Goal: Task Accomplishment & Management: Use online tool/utility

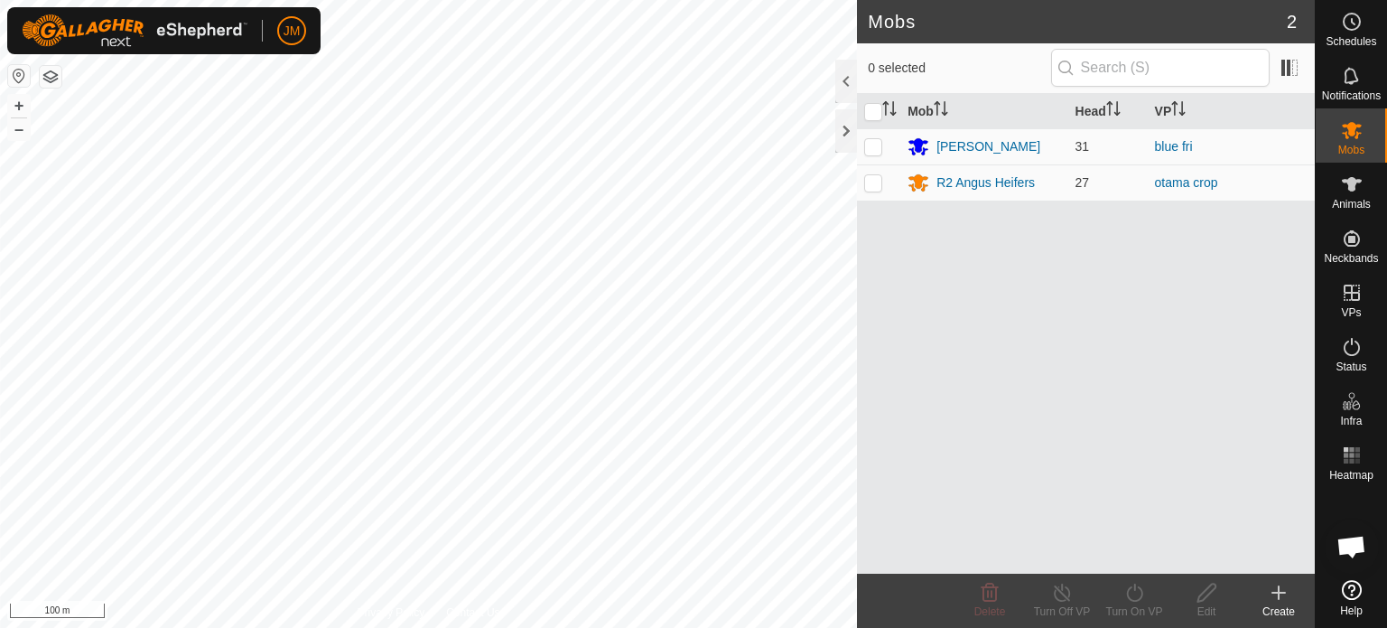
click at [874, 361] on div "Mobs 2 0 selected Mob Head [PERSON_NAME] 31 blue fri R2 Angus Heifers 27 otama …" at bounding box center [657, 314] width 1315 height 628
click at [862, 415] on div "Mobs 2 0 selected Mob Head [PERSON_NAME] 31 blue fri R2 [PERSON_NAME] 27 otama …" at bounding box center [657, 314] width 1315 height 628
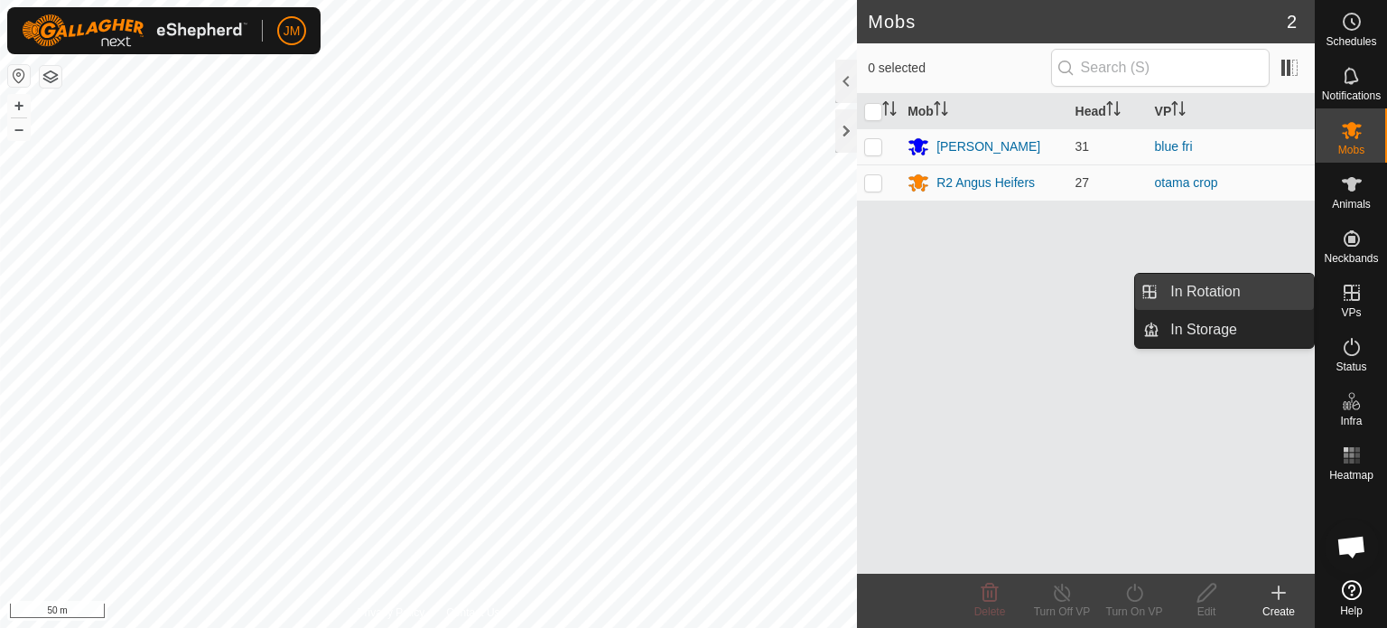
click at [1237, 288] on link "In Rotation" at bounding box center [1237, 292] width 154 height 36
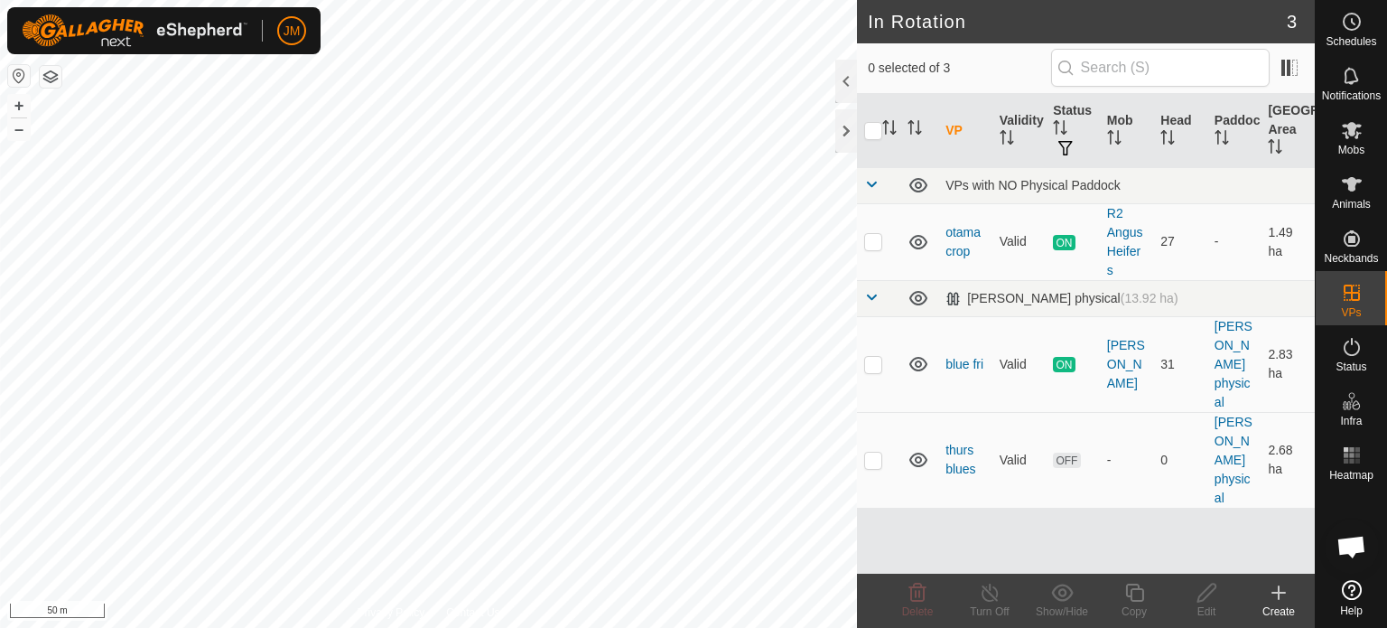
click at [1282, 594] on icon at bounding box center [1279, 593] width 22 height 22
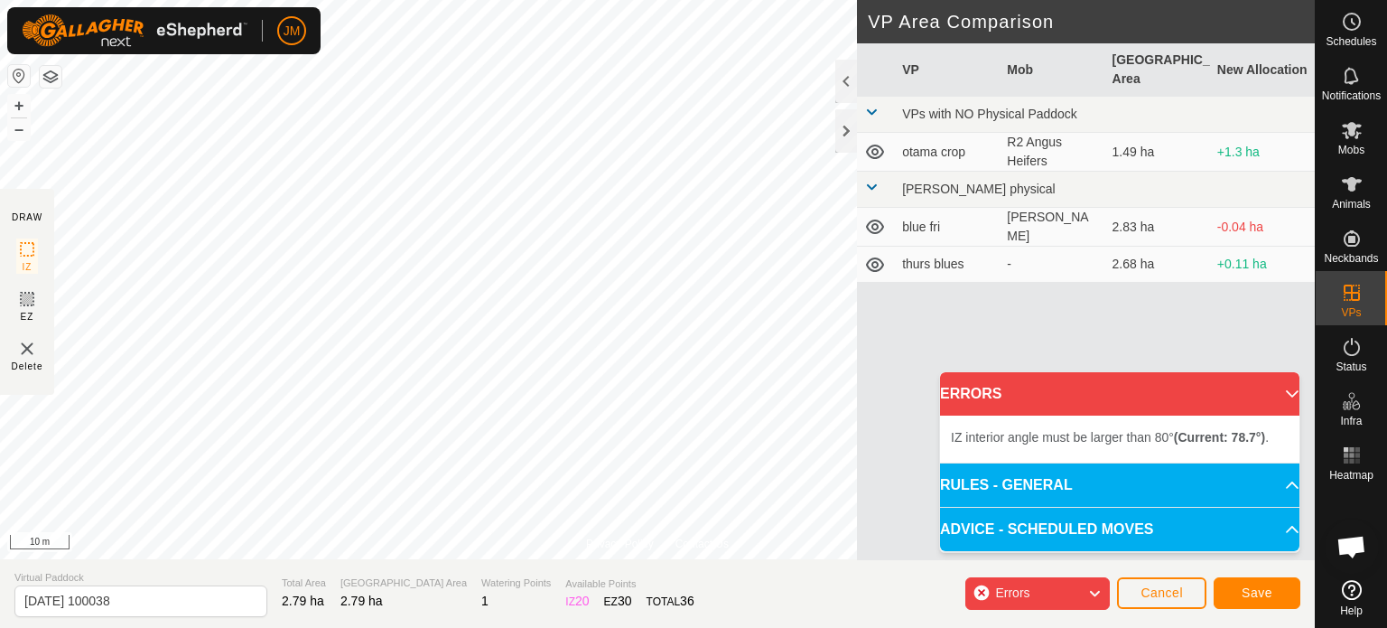
click at [0, 385] on div "Privacy Policy Contact Us + – ⇧ i 10 m DRAW IZ EZ Delete VP Area Comparison VP …" at bounding box center [657, 314] width 1315 height 628
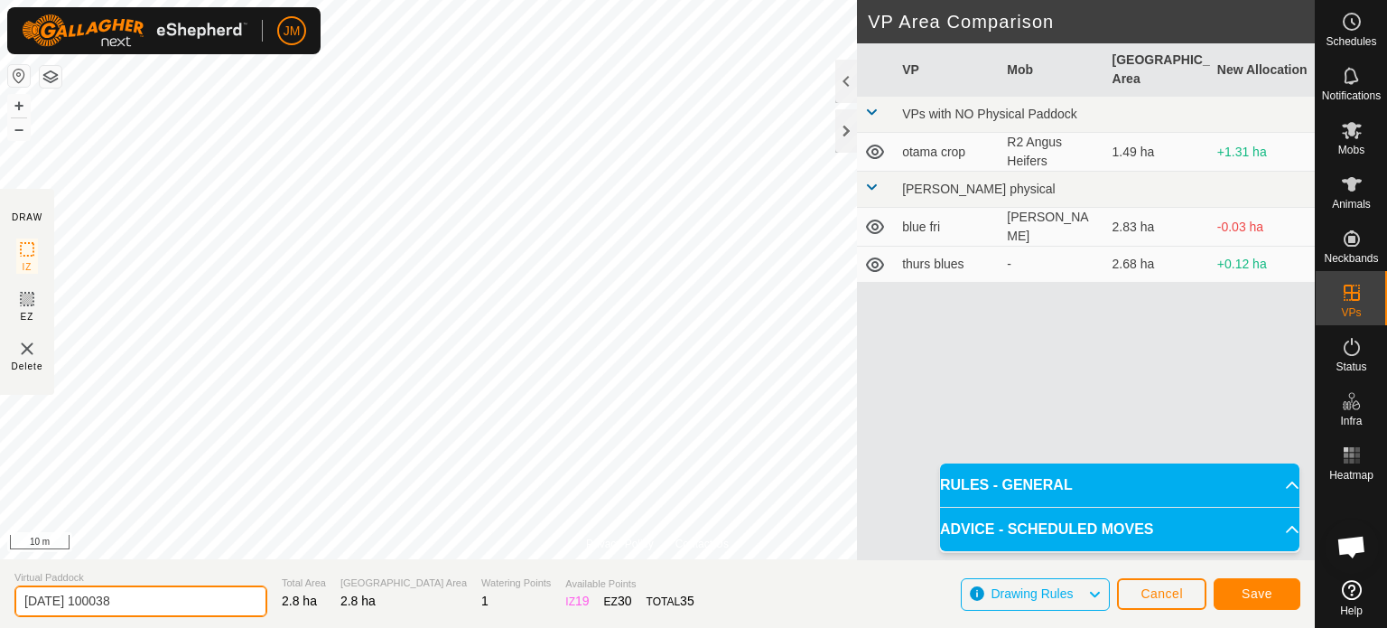
click at [140, 596] on input "[DATE] 100038" at bounding box center [140, 601] width 253 height 32
type input "2"
type input "blue sat"
click at [1234, 593] on button "Save" at bounding box center [1257, 594] width 87 height 32
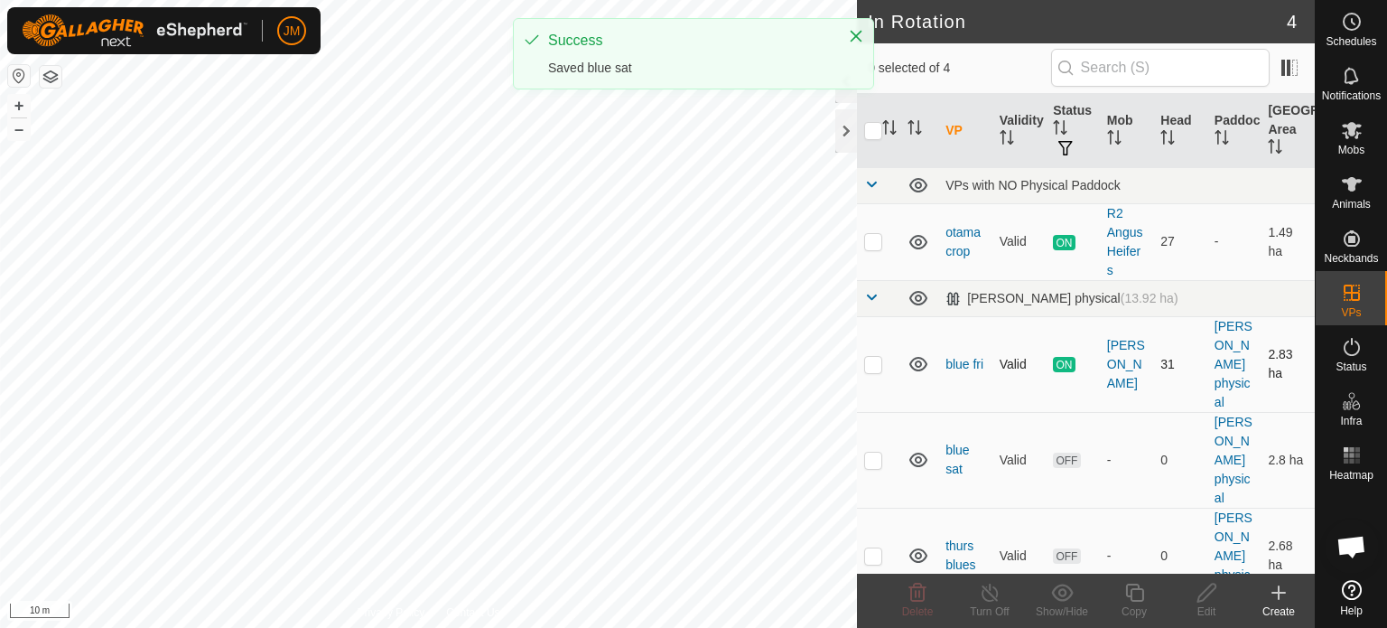
click at [878, 368] on p-checkbox at bounding box center [873, 364] width 18 height 14
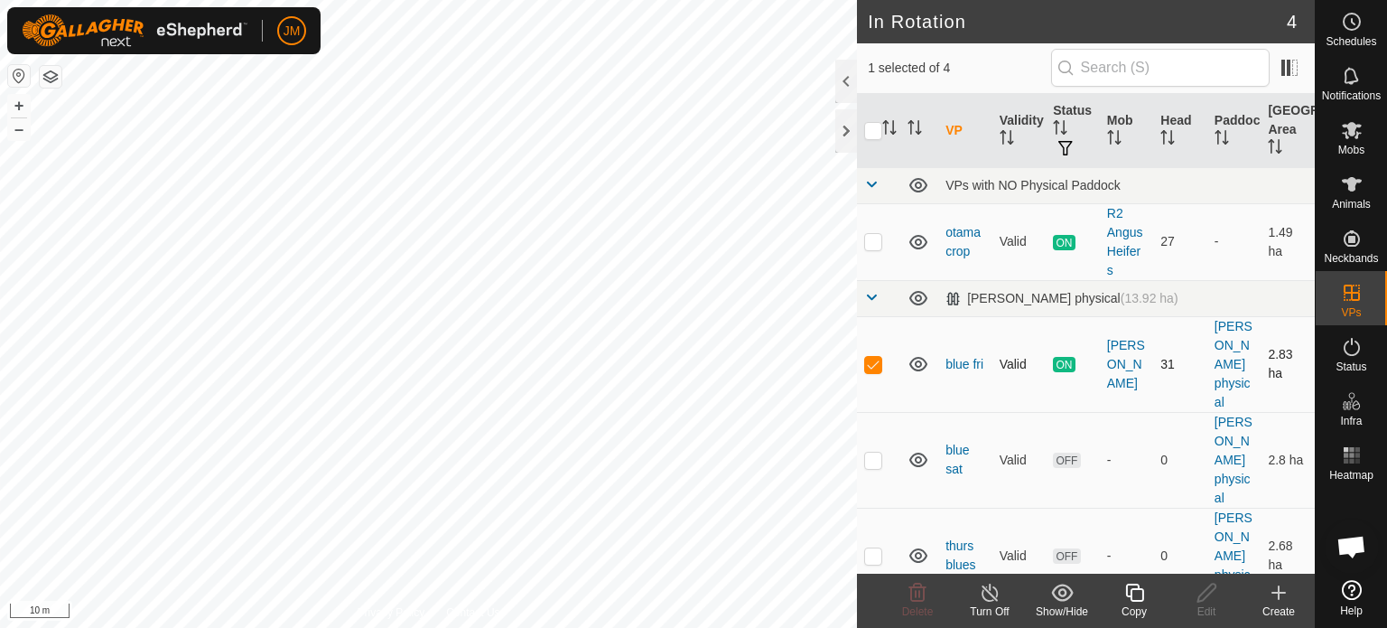
click at [878, 363] on p-checkbox at bounding box center [873, 364] width 18 height 14
checkbox input "false"
click at [874, 563] on td at bounding box center [878, 556] width 43 height 96
checkbox input "true"
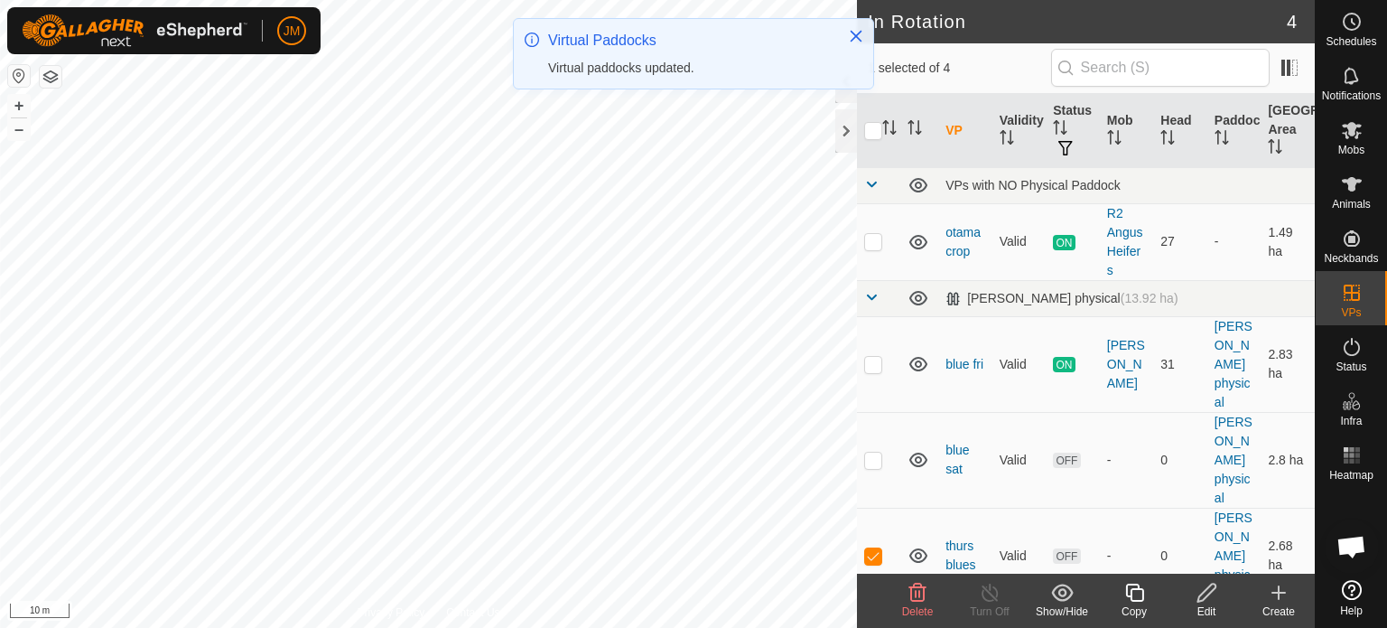
click at [913, 593] on icon at bounding box center [918, 593] width 22 height 22
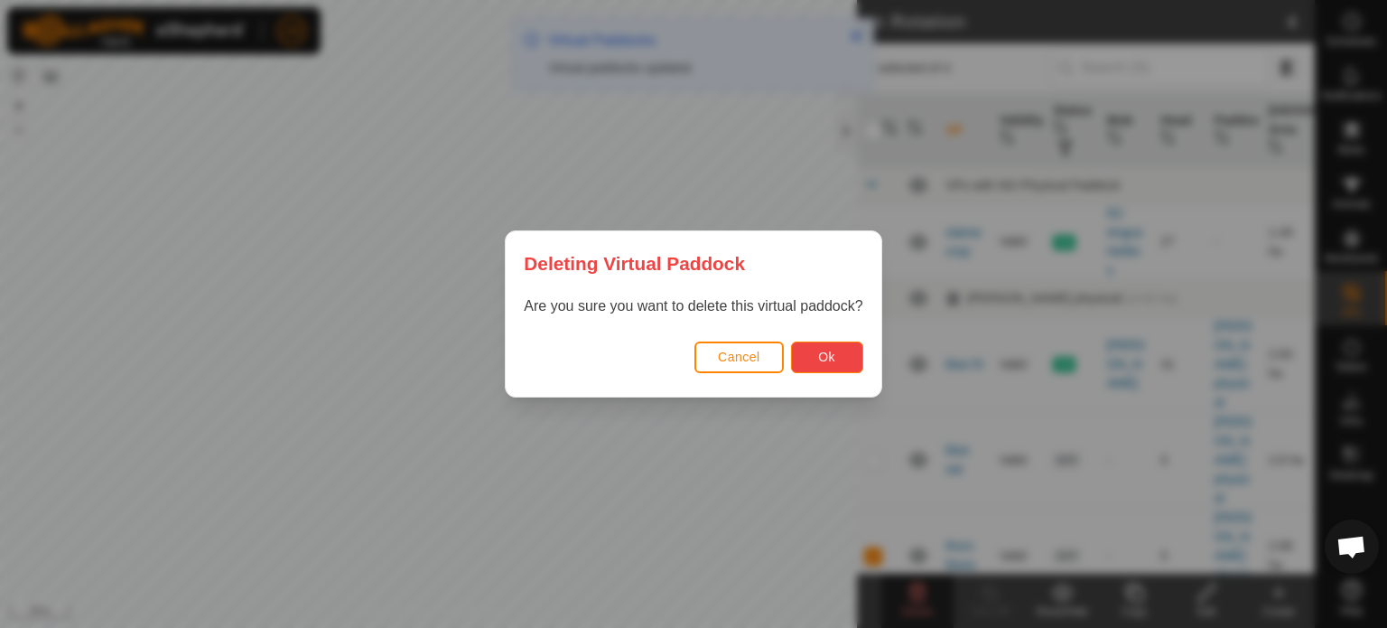
click at [825, 352] on span "Ok" at bounding box center [826, 356] width 17 height 14
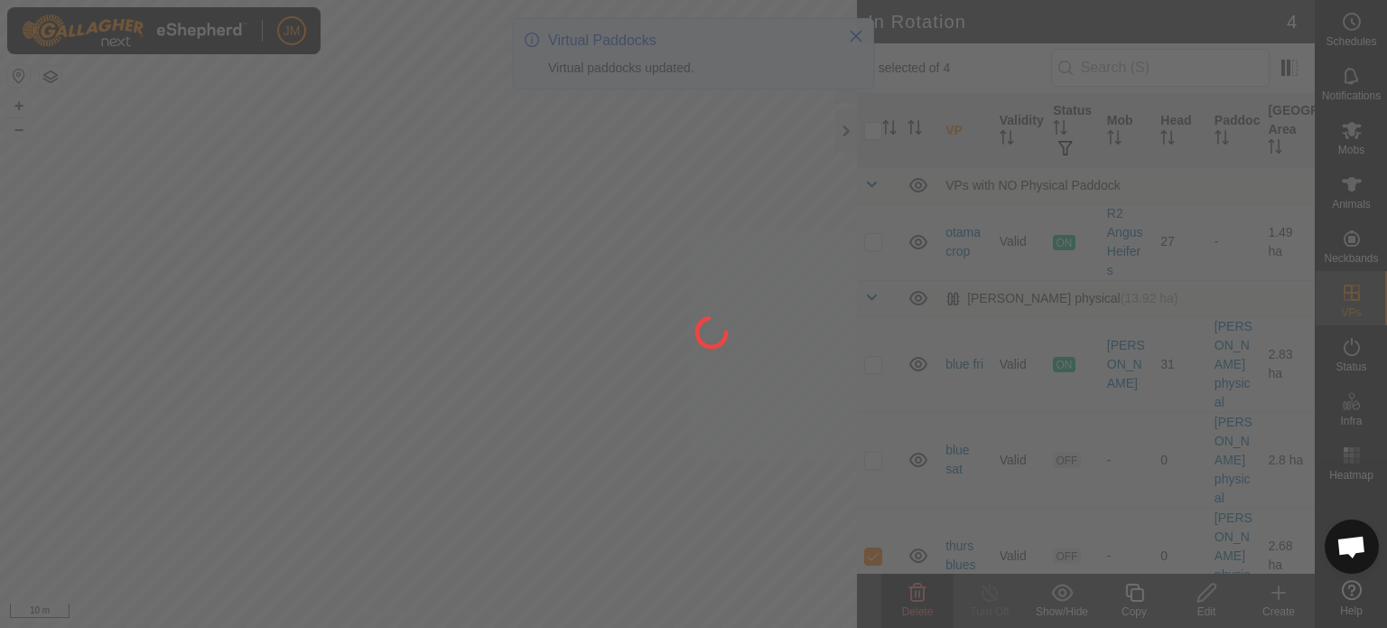
checkbox input "false"
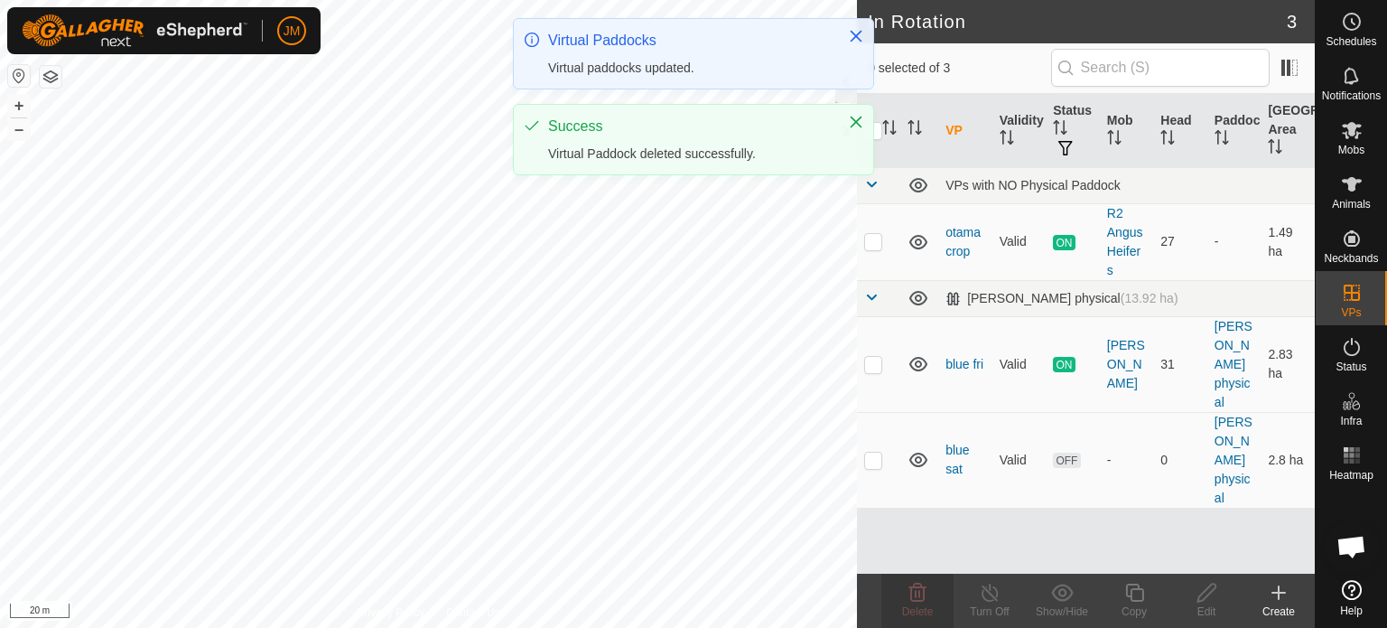
click at [825, 170] on div "JM Schedules Notifications Mobs Animals Neckbands VPs Status Infra Heatmap Help…" at bounding box center [693, 314] width 1387 height 628
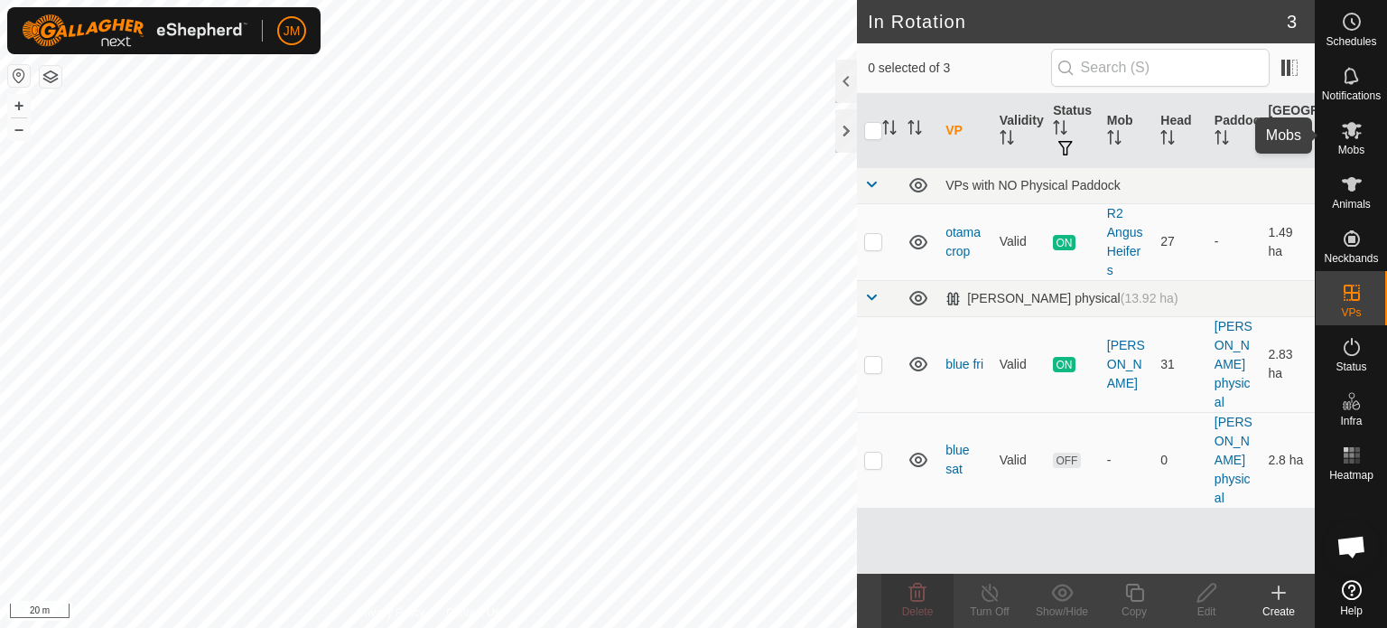
click at [1351, 129] on icon at bounding box center [1352, 130] width 20 height 17
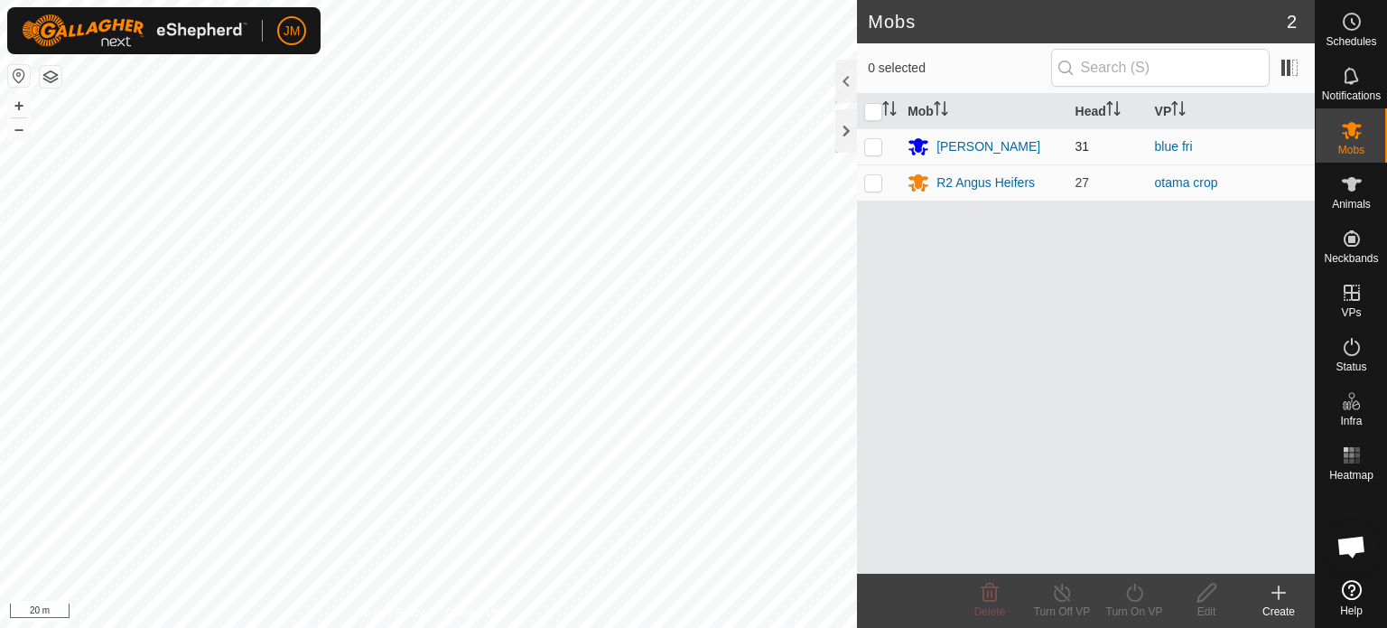
click at [877, 147] on p-checkbox at bounding box center [873, 146] width 18 height 14
checkbox input "true"
click at [1127, 589] on icon at bounding box center [1134, 592] width 16 height 18
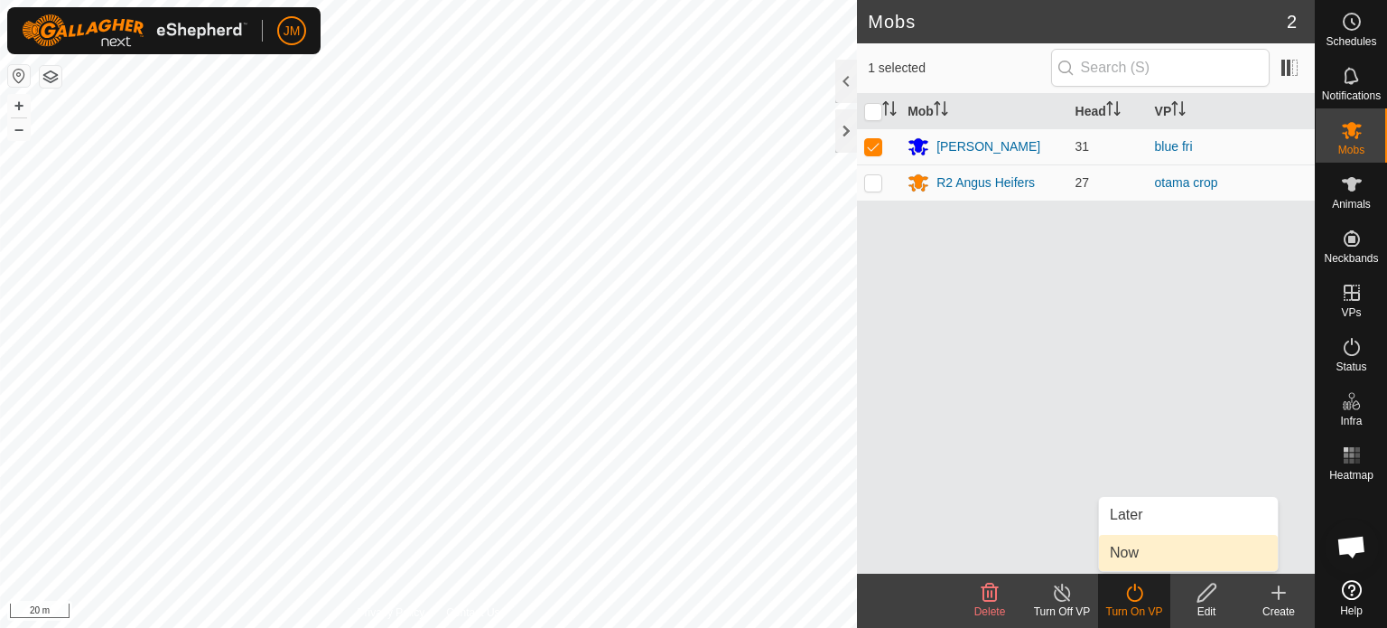
click at [1117, 555] on link "Now" at bounding box center [1188, 553] width 179 height 36
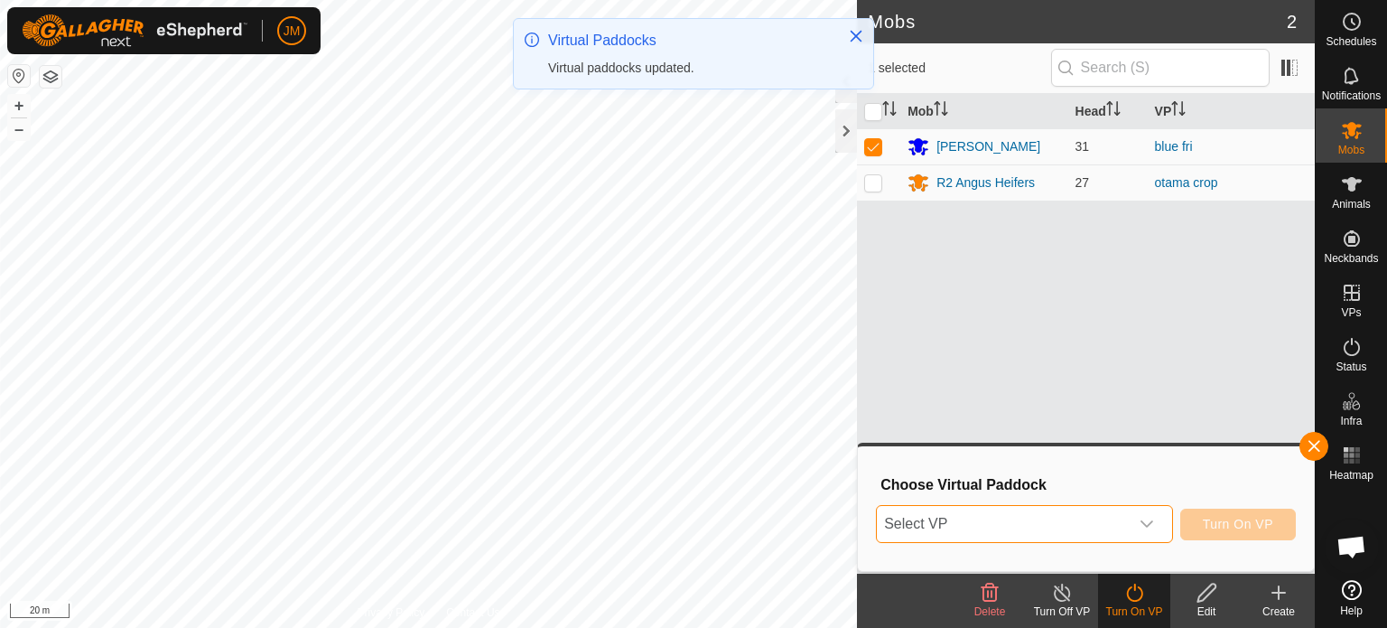
click at [1091, 517] on span "Select VP" at bounding box center [1003, 524] width 252 height 36
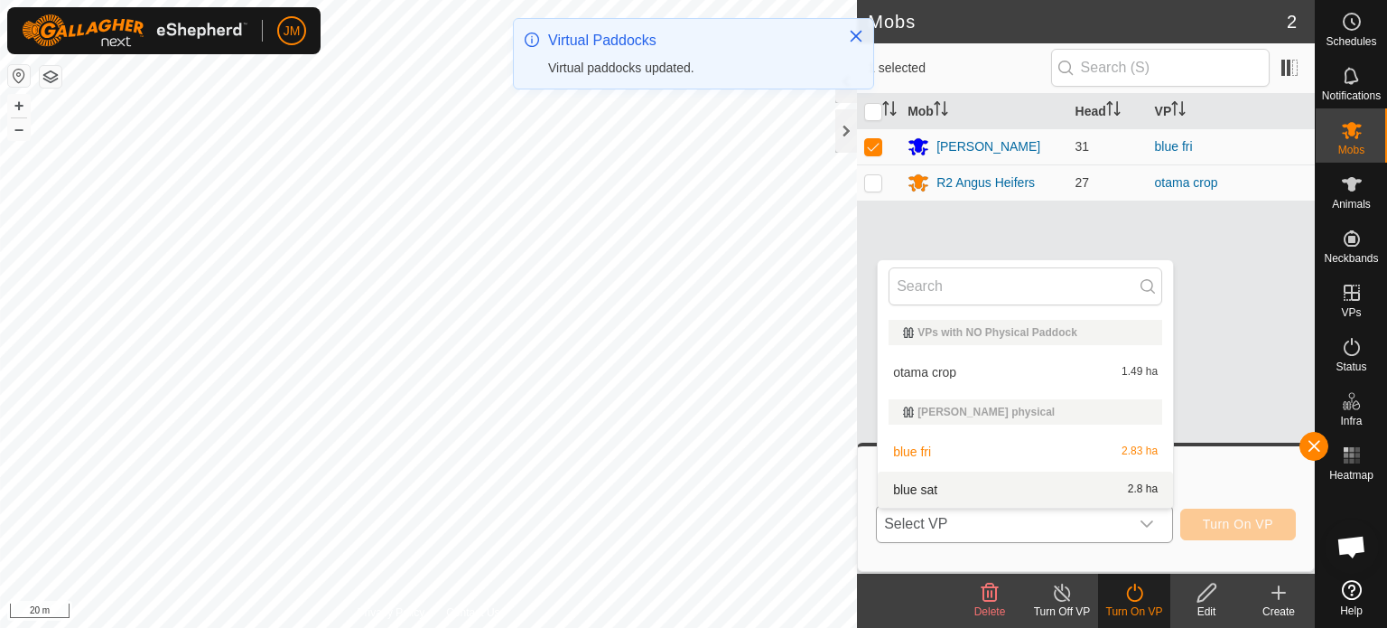
click at [1083, 495] on li "blue sat 2.8 ha" at bounding box center [1025, 489] width 295 height 36
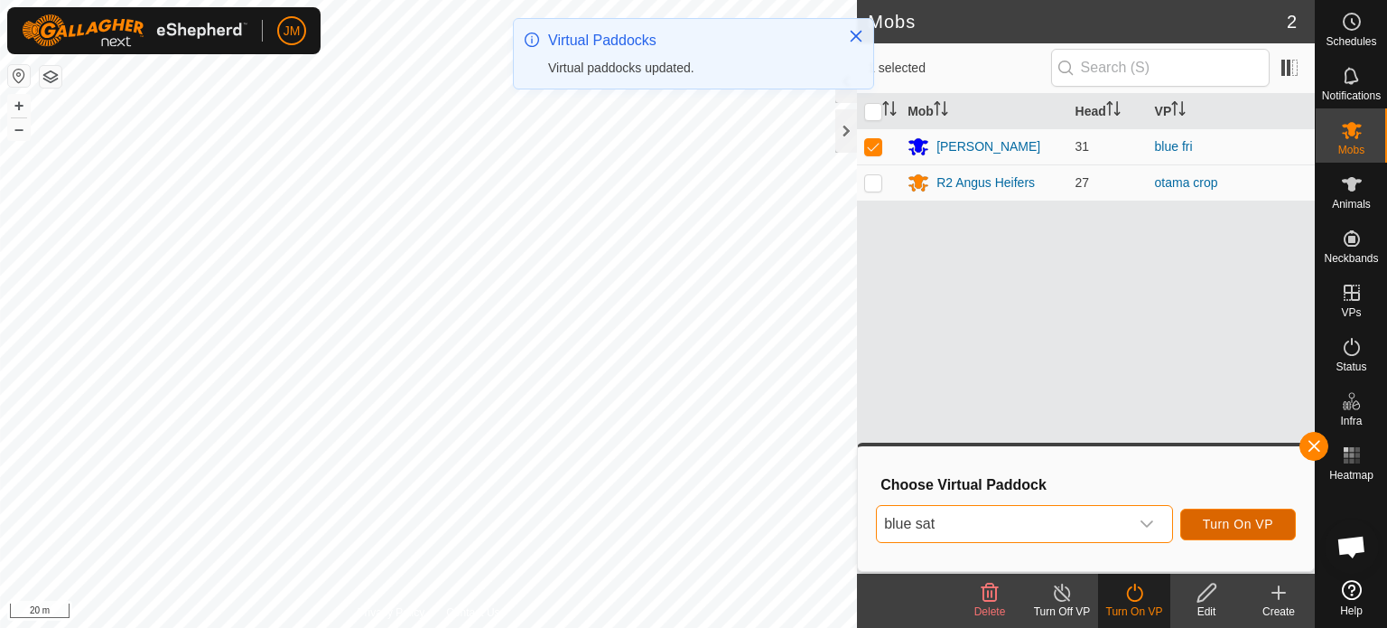
click at [1223, 523] on span "Turn On VP" at bounding box center [1238, 524] width 70 height 14
